Goal: Check status: Check status

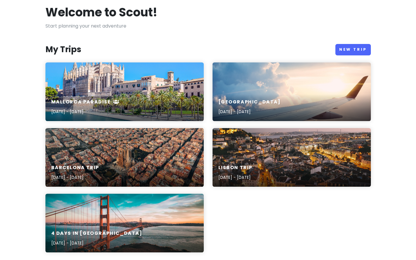
scroll to position [31, 0]
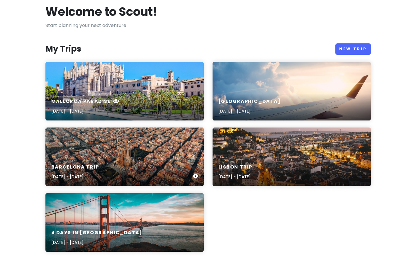
click at [124, 139] on div "Barcelona Trip [DATE] - [DATE]" at bounding box center [124, 157] width 158 height 59
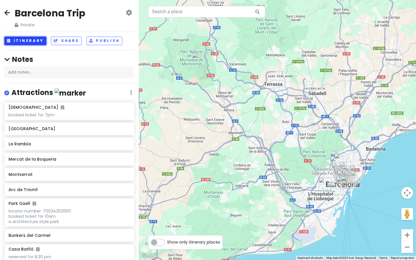
click at [40, 43] on button "Itinerary" at bounding box center [25, 41] width 42 height 9
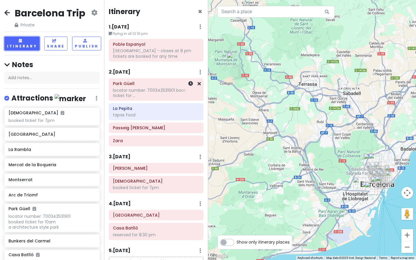
click at [161, 59] on div "locator number: 700342531901 booked ticket for ..." at bounding box center [156, 53] width 87 height 11
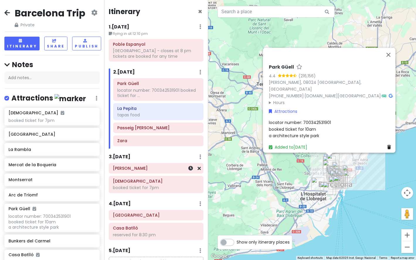
click at [152, 166] on h6 "[PERSON_NAME]" at bounding box center [156, 168] width 87 height 5
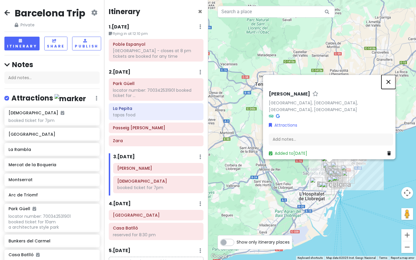
click at [394, 86] on button "Close" at bounding box center [389, 82] width 14 height 14
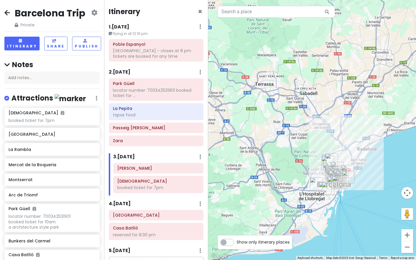
click at [167, 134] on div "Park Güell locator number: 700342531901 booked ticket for ... La Pepita tapas f…" at bounding box center [156, 113] width 104 height 70
click at [168, 128] on h6 "Passeig [PERSON_NAME]" at bounding box center [156, 127] width 87 height 5
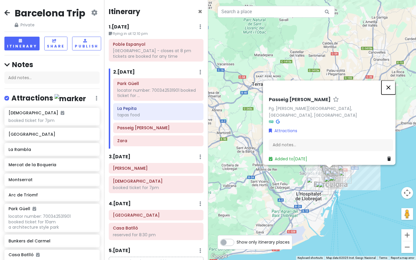
click at [391, 89] on button "Close" at bounding box center [389, 87] width 14 height 14
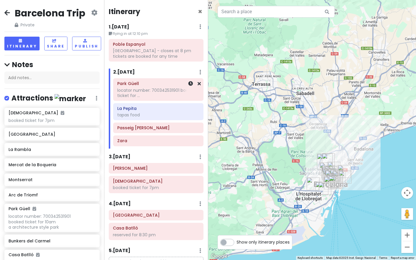
click at [164, 99] on div "Park Güell locator number: 700342531901 booked ticket for ..." at bounding box center [159, 90] width 90 height 22
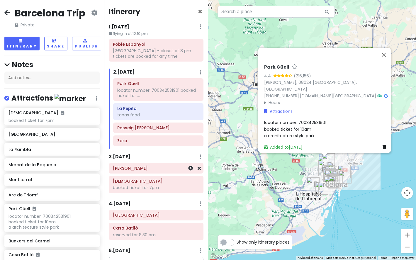
click at [133, 173] on div "[PERSON_NAME]" at bounding box center [156, 168] width 94 height 10
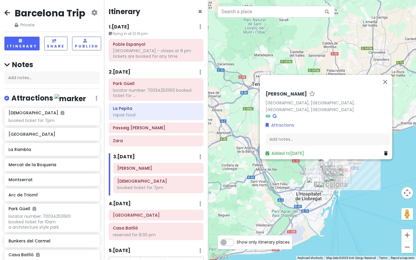
click at [267, 114] on icon at bounding box center [268, 116] width 5 height 4
click at [145, 130] on h6 "Passeig [PERSON_NAME]" at bounding box center [156, 127] width 87 height 5
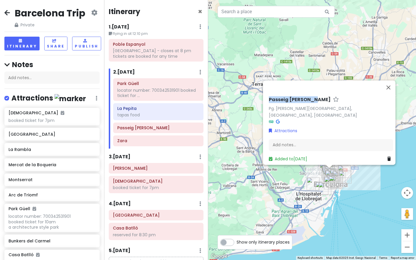
drag, startPoint x: 266, startPoint y: 104, endPoint x: 308, endPoint y: 103, distance: 42.0
click at [308, 103] on div "Passeig de [PERSON_NAME]. [PERSON_NAME][GEOGRAPHIC_DATA], [GEOGRAPHIC_DATA], [G…" at bounding box center [331, 129] width 129 height 70
copy h6 "Passeig [PERSON_NAME]"
click at [390, 92] on button "Close" at bounding box center [389, 87] width 14 height 14
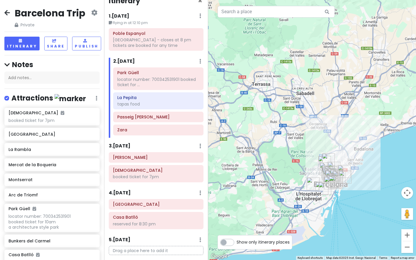
scroll to position [11, 0]
click at [156, 105] on div "tapas food" at bounding box center [158, 103] width 82 height 5
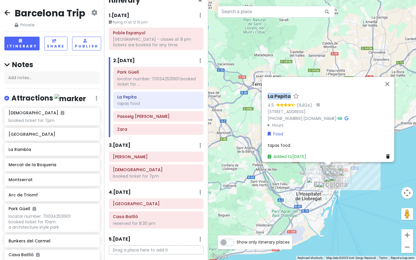
drag, startPoint x: 265, startPoint y: 93, endPoint x: 287, endPoint y: 93, distance: 22.6
click at [287, 93] on div "La Pepita 4.5 (6,824) · [STREET_ADDRESS] [PHONE_NUMBER] · [DOMAIN_NAME] · Hours…" at bounding box center [330, 126] width 129 height 71
copy h6 "La Pepita"
